Goal: Find specific page/section: Find specific page/section

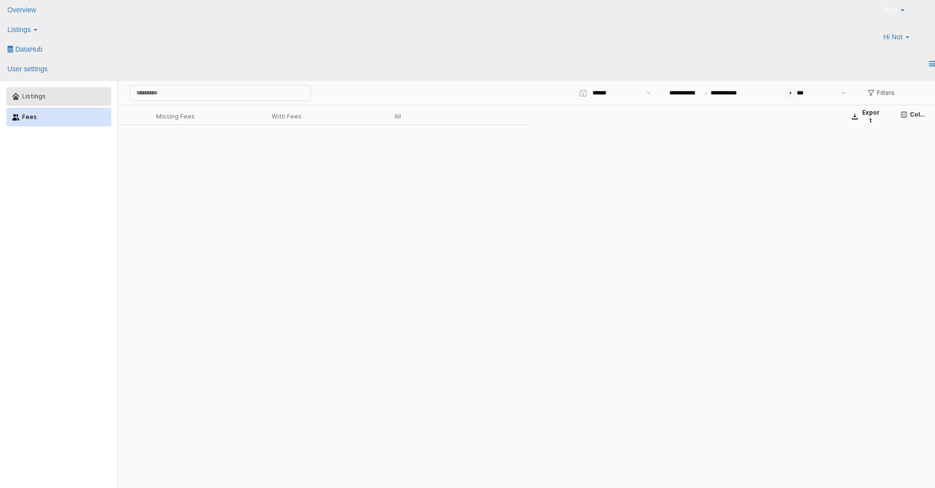
click at [90, 90] on button "Listings" at bounding box center [58, 96] width 105 height 19
click at [83, 112] on button "Fees" at bounding box center [58, 117] width 105 height 19
type input "***"
click at [885, 32] on span "Hi Not" at bounding box center [892, 37] width 19 height 10
click at [678, 23] on div "Help Contact Support Search Knowledge Hub Request a Feature Hi Not" at bounding box center [784, 27] width 316 height 54
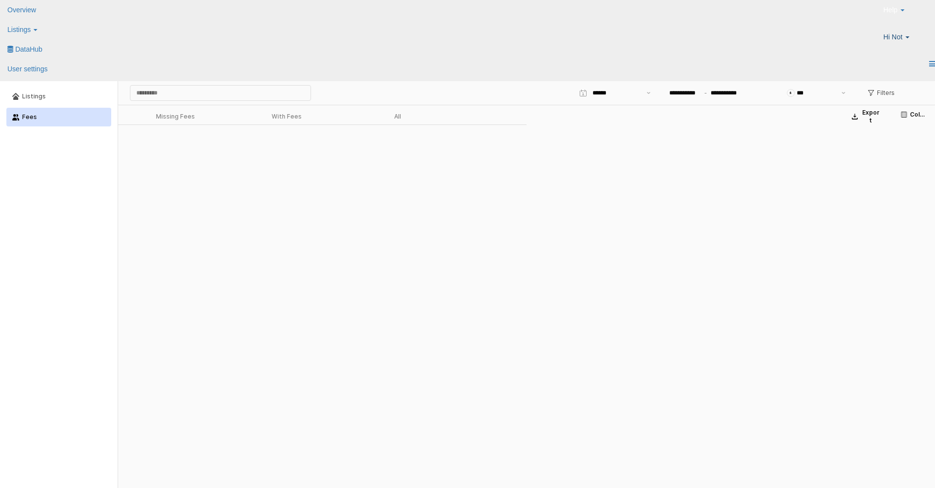
click at [899, 32] on span "Hi Not" at bounding box center [892, 37] width 19 height 10
click at [744, 15] on div "Help Contact Support Search Knowledge Hub Request a Feature Hi Not" at bounding box center [784, 27] width 316 height 54
click at [55, 20] on link "Listings" at bounding box center [27, 30] width 55 height 20
click at [10, 48] on icon at bounding box center [10, 48] width 0 height 0
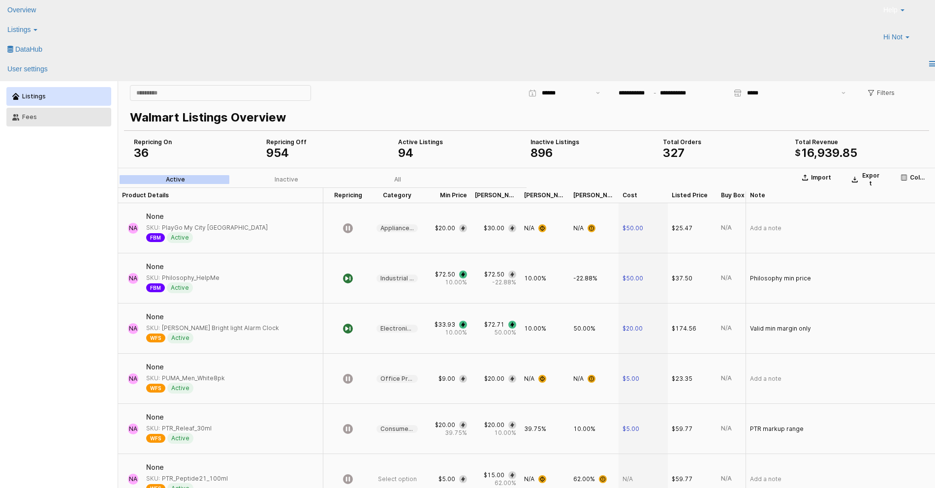
click at [85, 117] on div "Fees" at bounding box center [63, 117] width 83 height 7
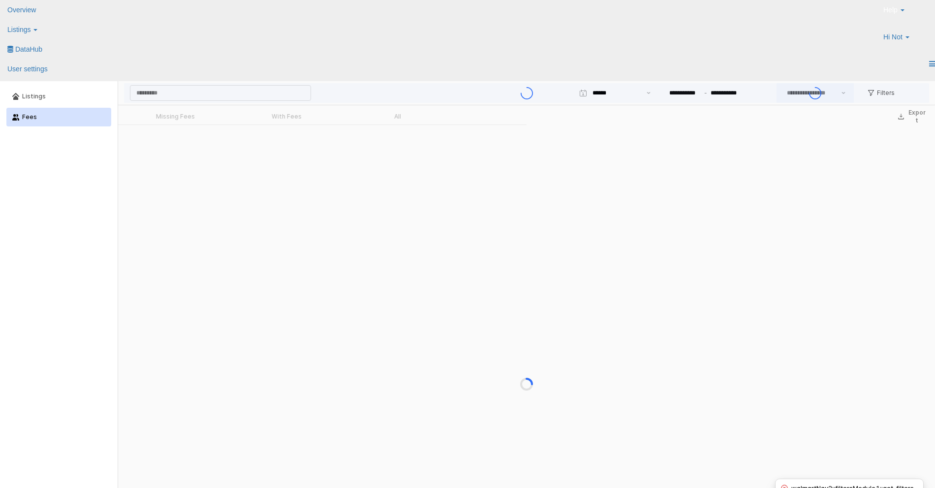
type input "***"
click at [288, 118] on div "With Fees" at bounding box center [287, 116] width 30 height 7
click at [182, 118] on div "App Frame" at bounding box center [526, 384] width 817 height 559
click at [389, 117] on label "All" at bounding box center [397, 116] width 111 height 9
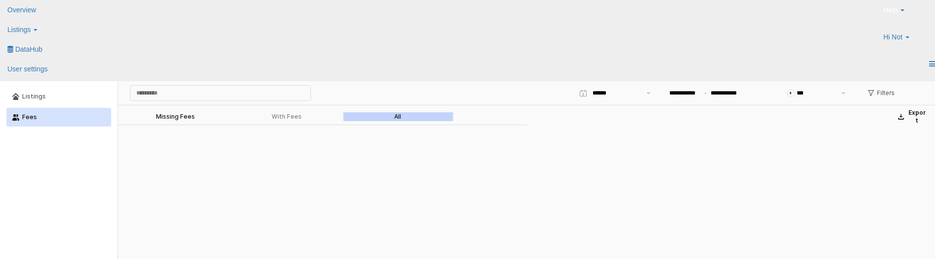
click at [167, 119] on div "Missing Fees" at bounding box center [175, 116] width 39 height 7
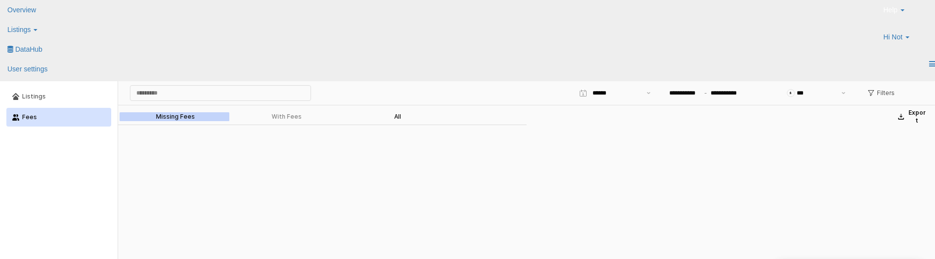
click at [402, 114] on label "All" at bounding box center [397, 116] width 111 height 9
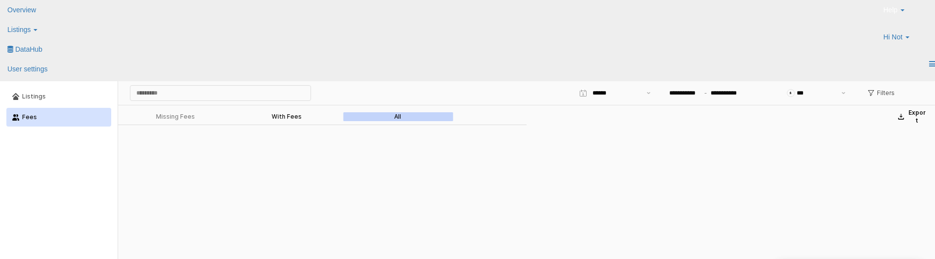
click at [287, 115] on div "With Fees" at bounding box center [287, 116] width 30 height 7
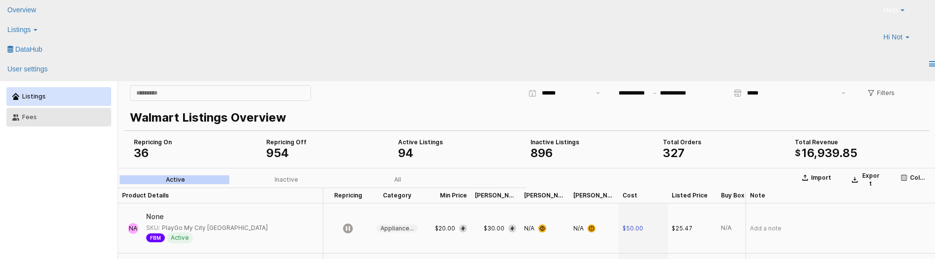
click at [45, 117] on div "Fees" at bounding box center [63, 117] width 83 height 7
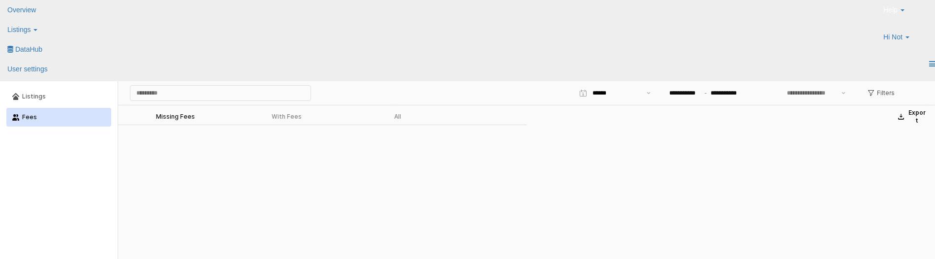
click at [189, 114] on div "Missing Fees" at bounding box center [175, 116] width 39 height 7
click at [287, 115] on div "With Fees" at bounding box center [287, 116] width 30 height 7
click at [401, 119] on div "All" at bounding box center [397, 116] width 7 height 7
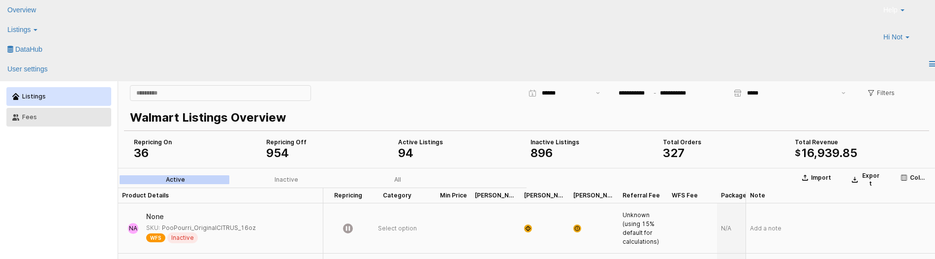
click at [38, 116] on div "Fees" at bounding box center [63, 117] width 83 height 7
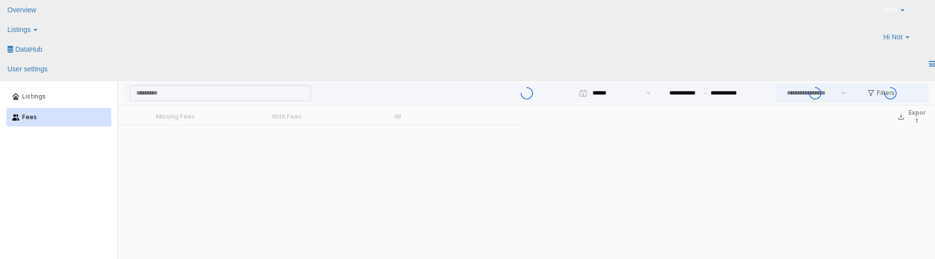
type input "***"
click at [895, 87] on button "Filters" at bounding box center [881, 93] width 35 height 16
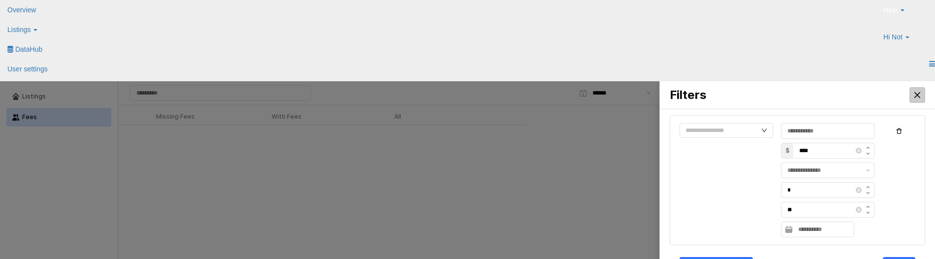
click at [921, 95] on div "Close" at bounding box center [917, 95] width 15 height 15
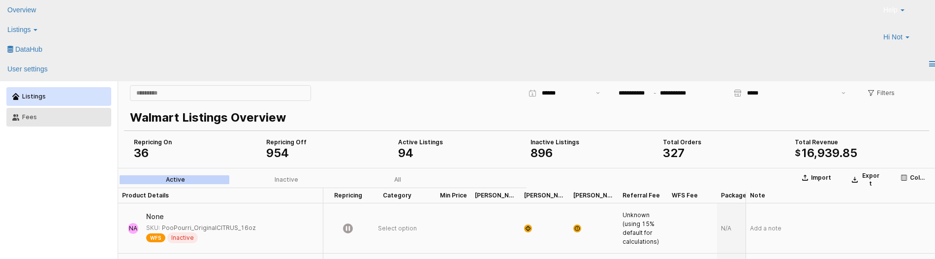
click at [69, 118] on div "Fees" at bounding box center [63, 117] width 83 height 7
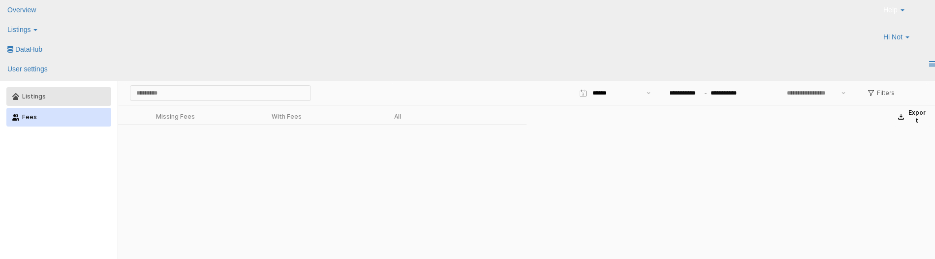
click at [71, 90] on button "Listings" at bounding box center [58, 96] width 105 height 19
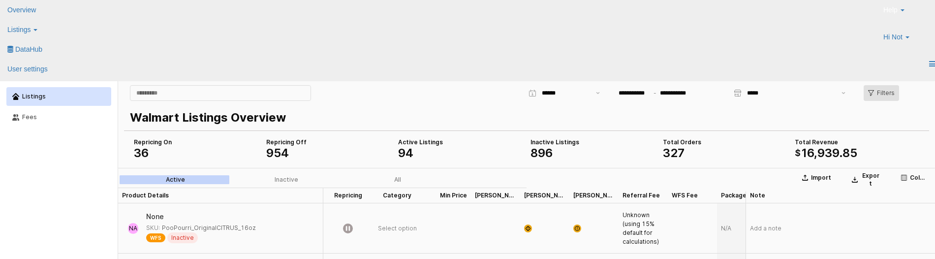
click at [880, 97] on div "Filters" at bounding box center [881, 93] width 27 height 15
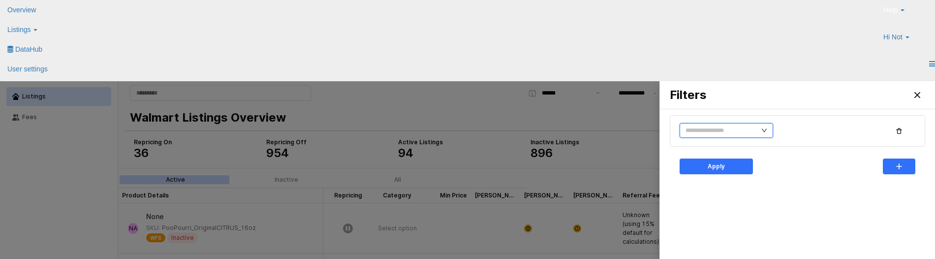
click at [723, 127] on input "text" at bounding box center [727, 130] width 94 height 15
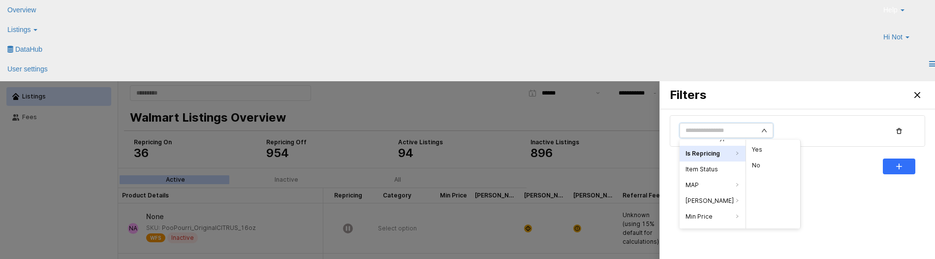
scroll to position [104, 0]
click at [921, 96] on div "Close" at bounding box center [917, 95] width 15 height 15
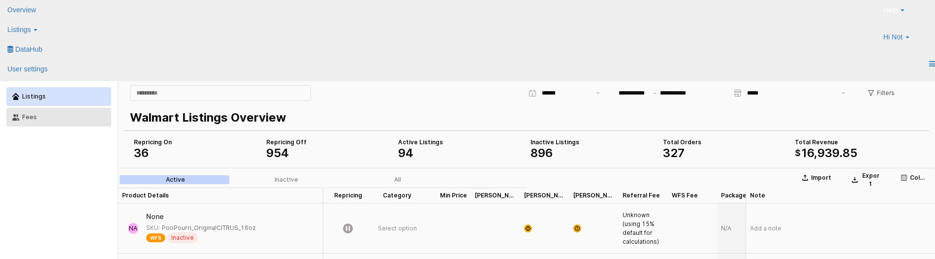
click at [74, 121] on button "Fees" at bounding box center [58, 117] width 105 height 19
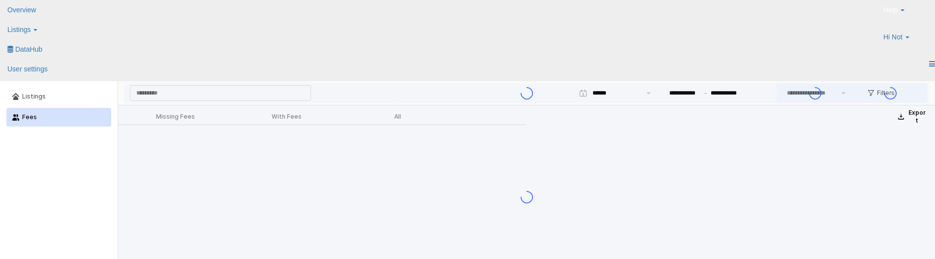
type input "***"
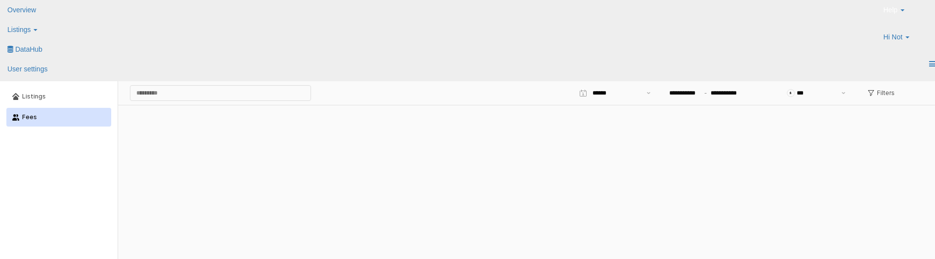
scroll to position [0, 0]
click at [388, 118] on label "All" at bounding box center [397, 116] width 111 height 9
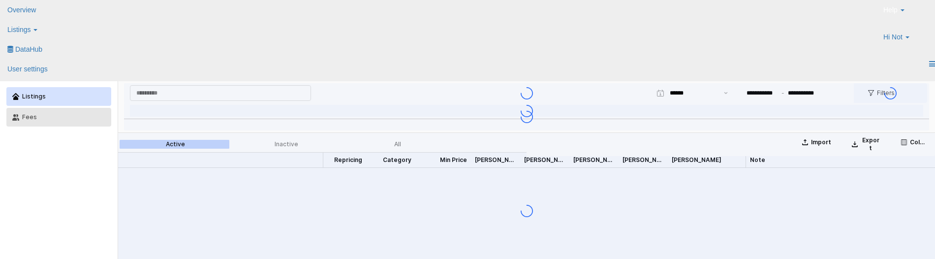
click at [48, 125] on button "Fees" at bounding box center [58, 117] width 105 height 19
